Goal: Understand process/instructions

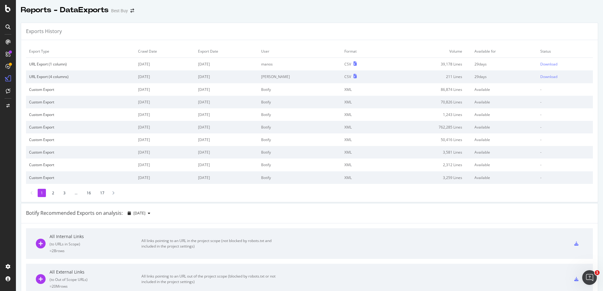
click at [6, 178] on div at bounding box center [8, 149] width 15 height 225
drag, startPoint x: 7, startPoint y: 160, endPoint x: 11, endPoint y: 161, distance: 4.0
click at [7, 160] on div at bounding box center [8, 149] width 15 height 225
